Goal: Find specific page/section: Find specific page/section

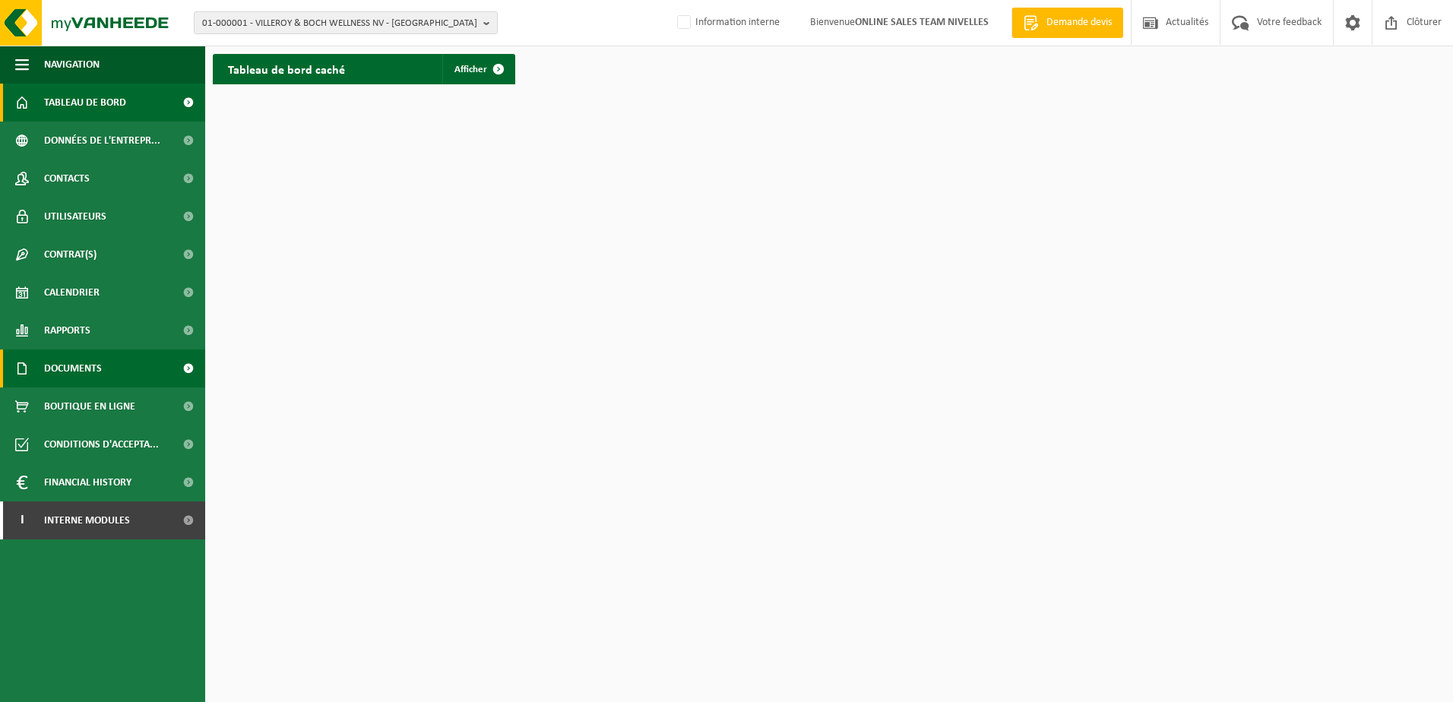
click at [186, 366] on span at bounding box center [188, 369] width 34 height 38
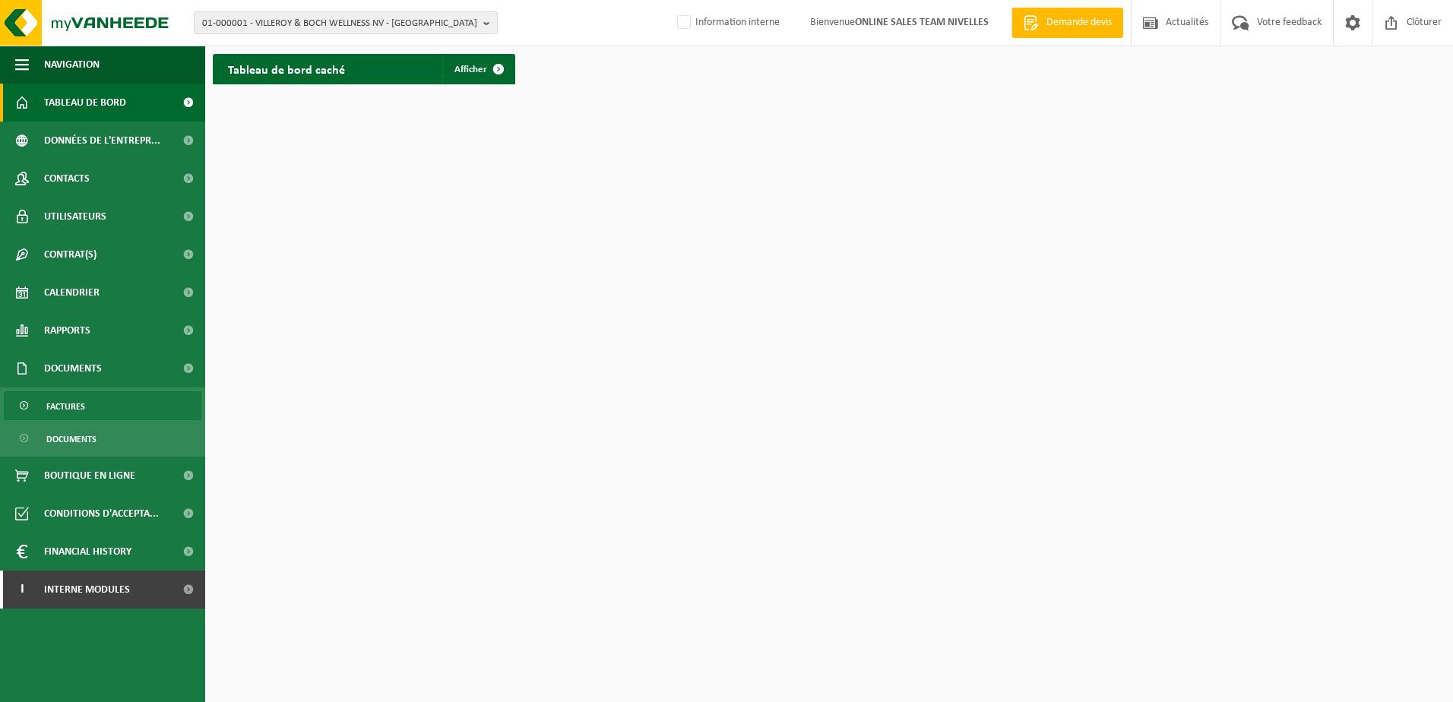
click at [63, 406] on span "Factures" at bounding box center [65, 406] width 39 height 29
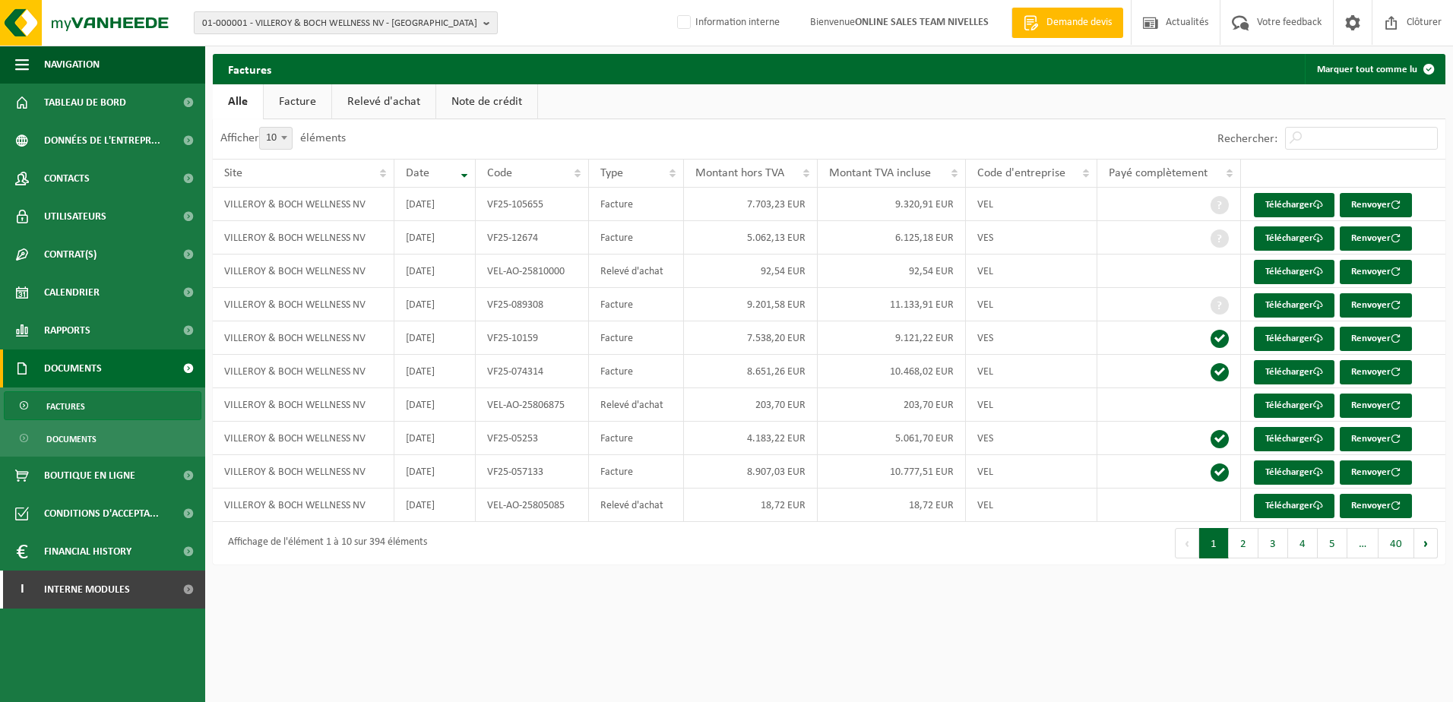
click at [477, 18] on button "01-000001 - VILLEROY & BOCH WELLNESS NV - ROESELARE" at bounding box center [346, 22] width 304 height 23
click at [279, 55] on input "text" at bounding box center [346, 47] width 296 height 19
paste input "10-991292"
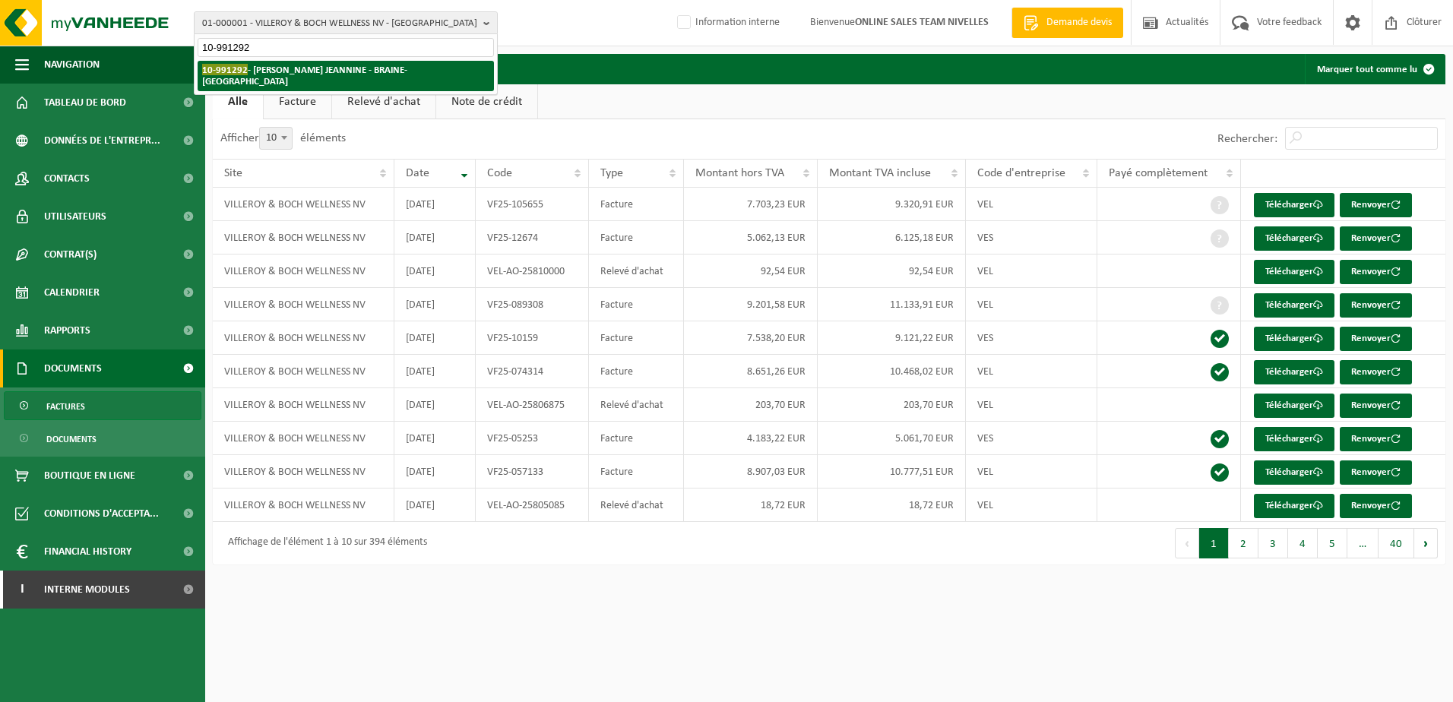
type input "10-991292"
click at [278, 71] on strong "10-991292 - VAN LYSEBETTEN JEANNINE - BRAINE-LE-CHÂTEAU" at bounding box center [304, 75] width 205 height 23
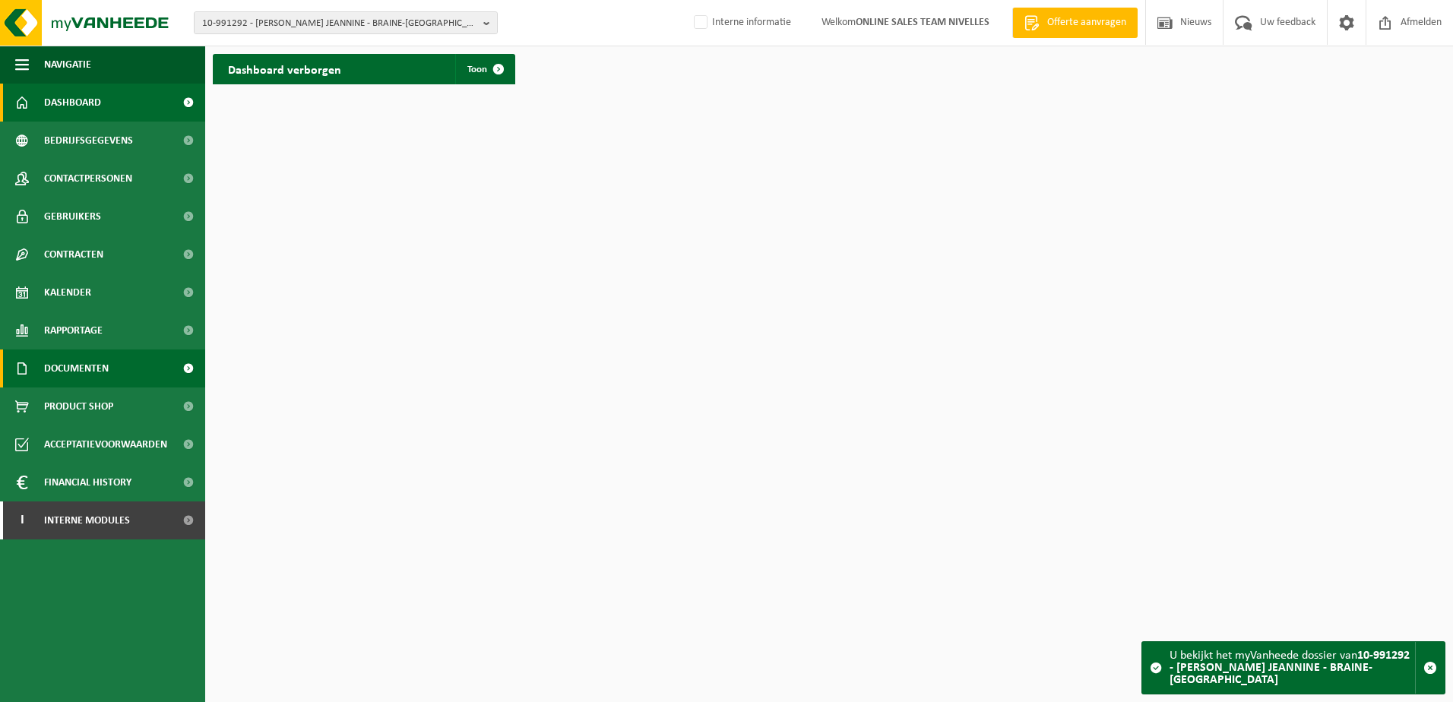
click at [185, 371] on span at bounding box center [188, 369] width 34 height 38
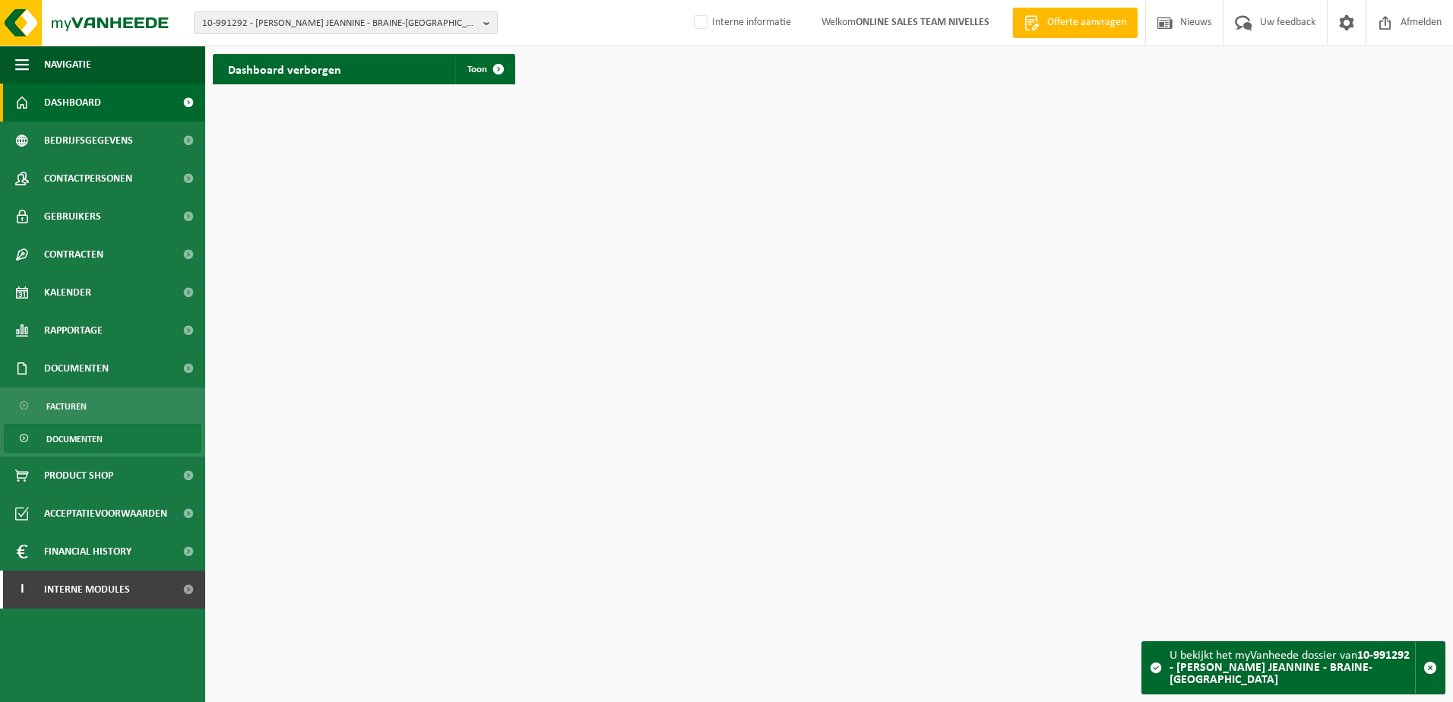
click at [172, 435] on link "Documenten" at bounding box center [103, 438] width 198 height 29
